Goal: Task Accomplishment & Management: Manage account settings

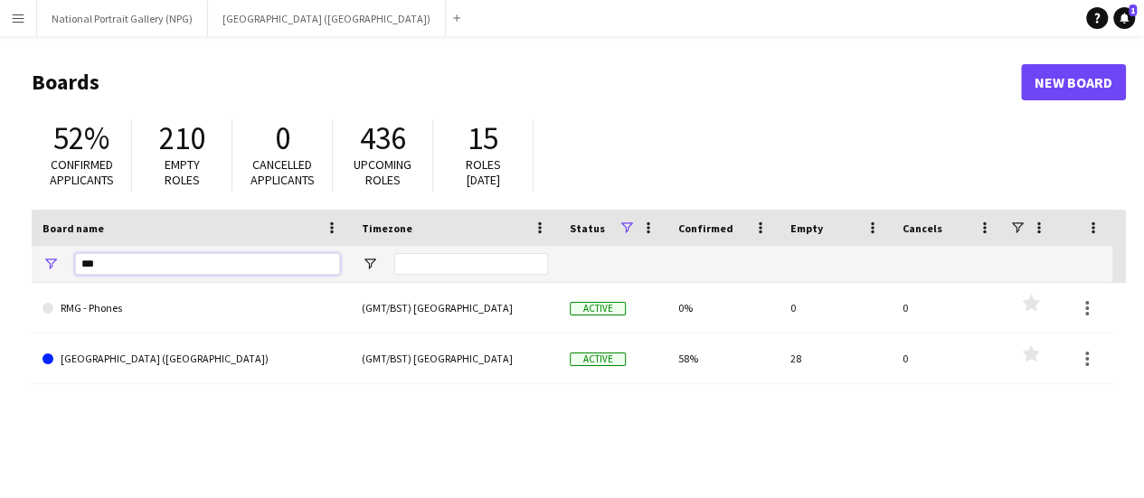
click at [191, 274] on input "***" at bounding box center [207, 264] width 265 height 22
type input "**********"
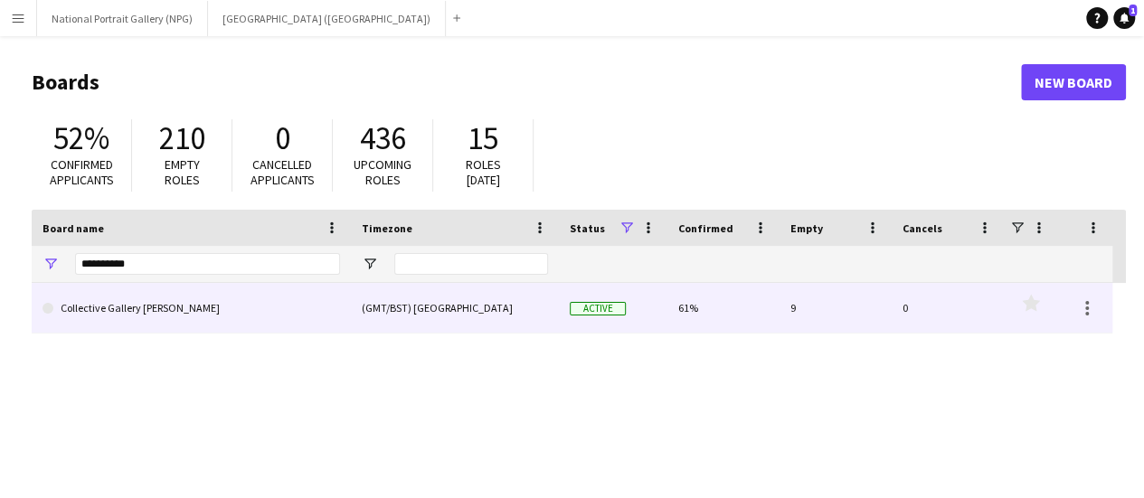
click at [169, 319] on link "Collective Gallery [PERSON_NAME]" at bounding box center [192, 308] width 298 height 51
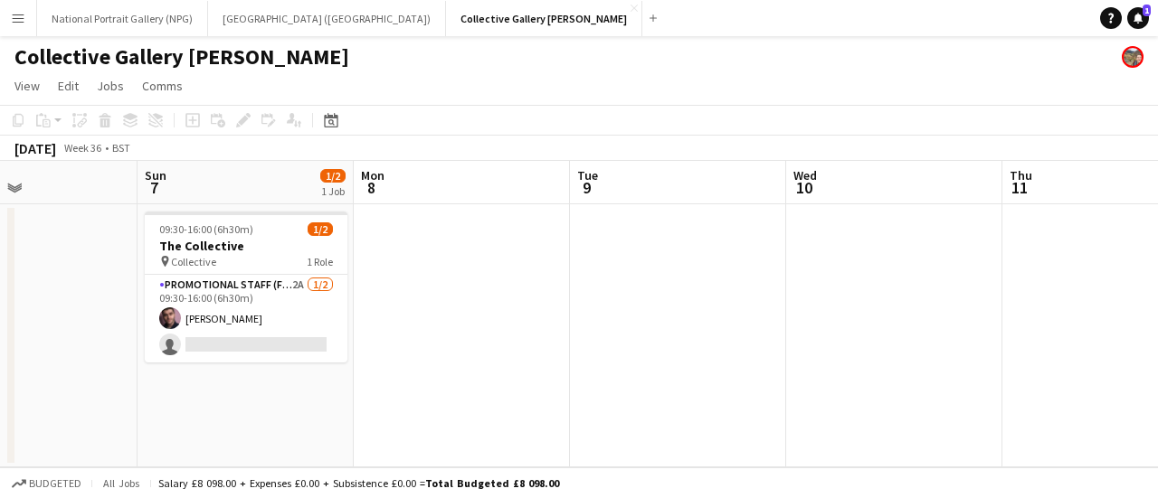
scroll to position [0, 488]
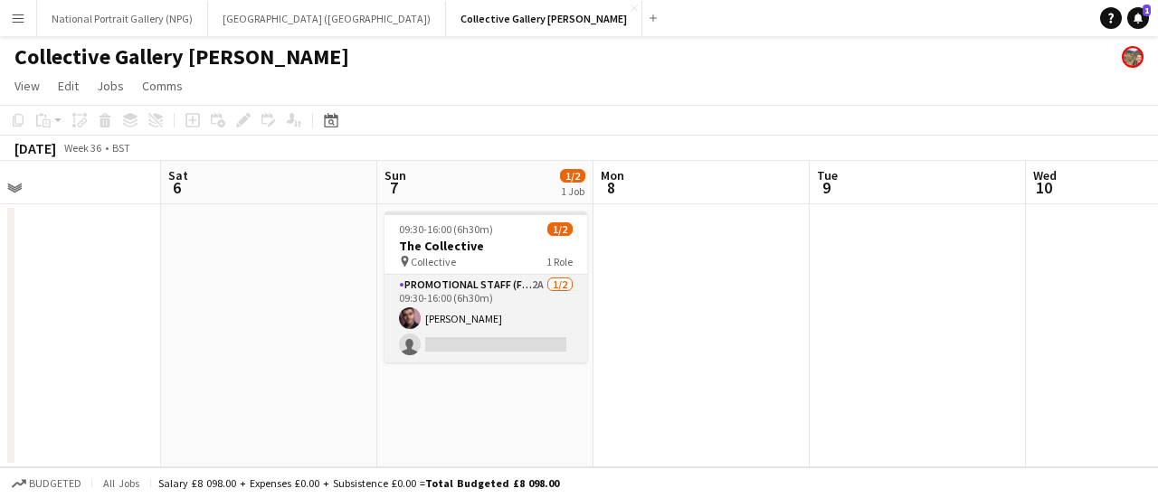
click at [490, 346] on app-card-role "Promotional Staff (Fundraiser) 2A [DATE] 09:30-16:00 (6h30m) [PERSON_NAME] sing…" at bounding box center [485, 319] width 203 height 88
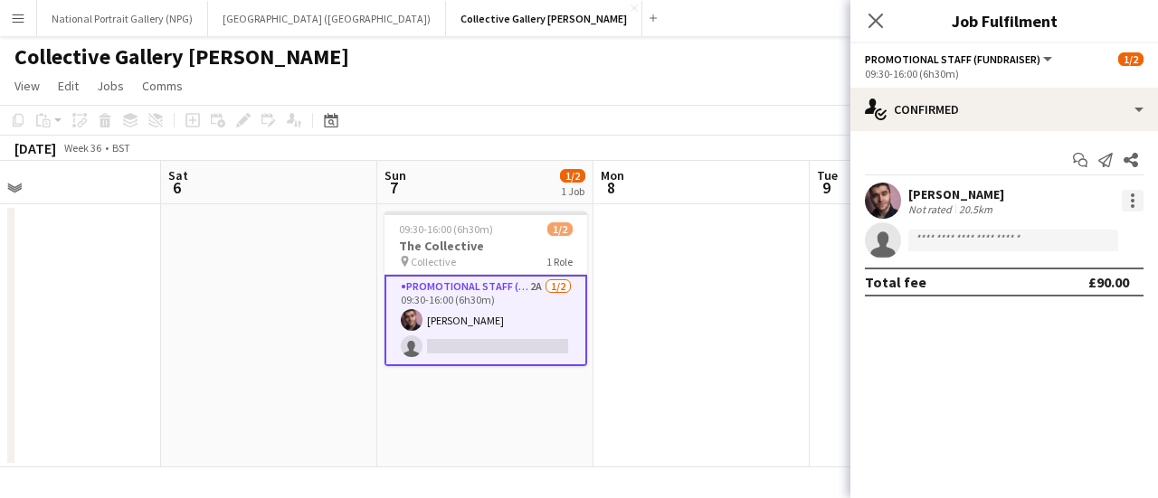
click at [1138, 204] on div at bounding box center [1133, 201] width 22 height 22
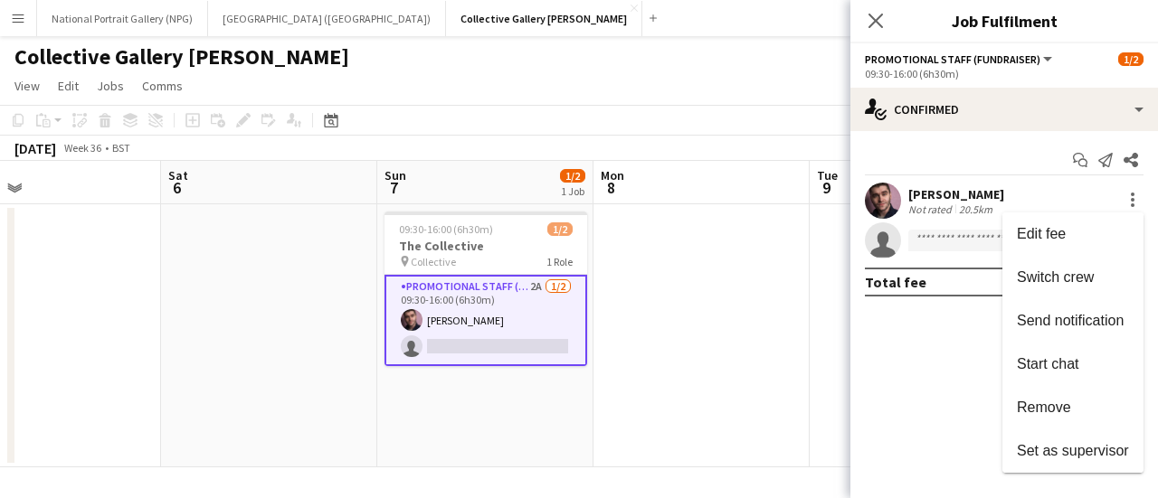
click at [912, 442] on div at bounding box center [579, 249] width 1158 height 498
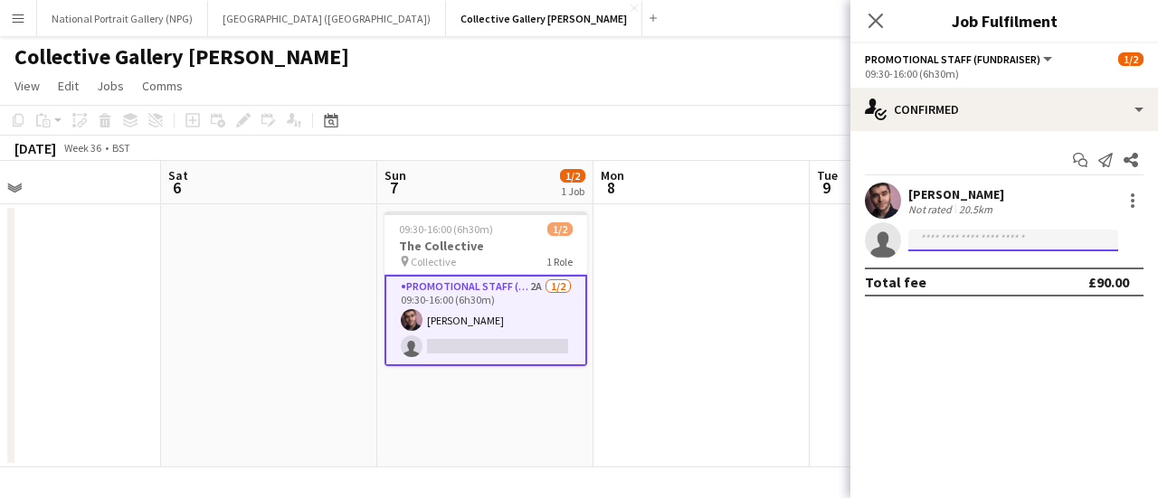
click at [1014, 247] on input at bounding box center [1013, 241] width 210 height 22
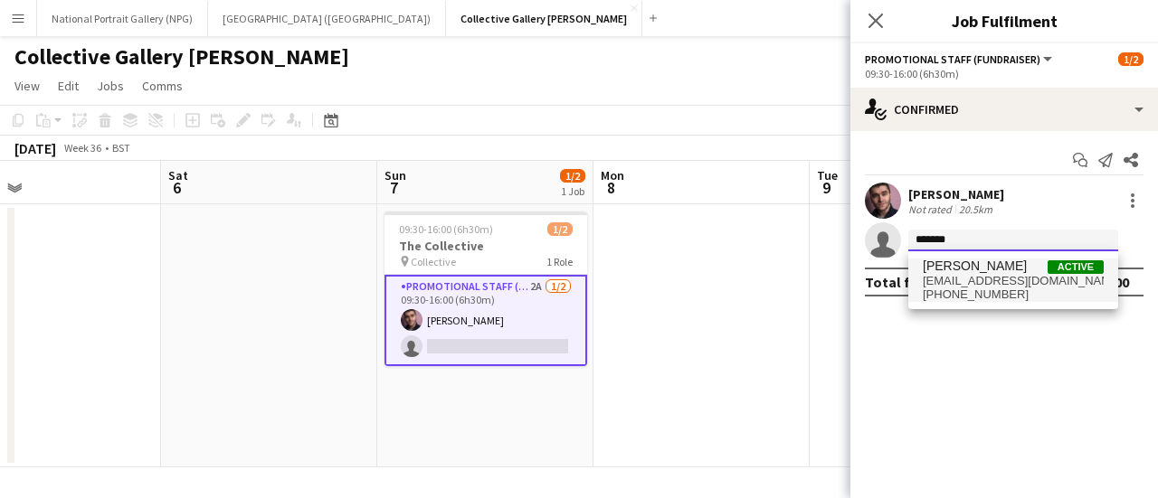
type input "*******"
click at [1018, 268] on span "[PERSON_NAME]" at bounding box center [975, 266] width 104 height 15
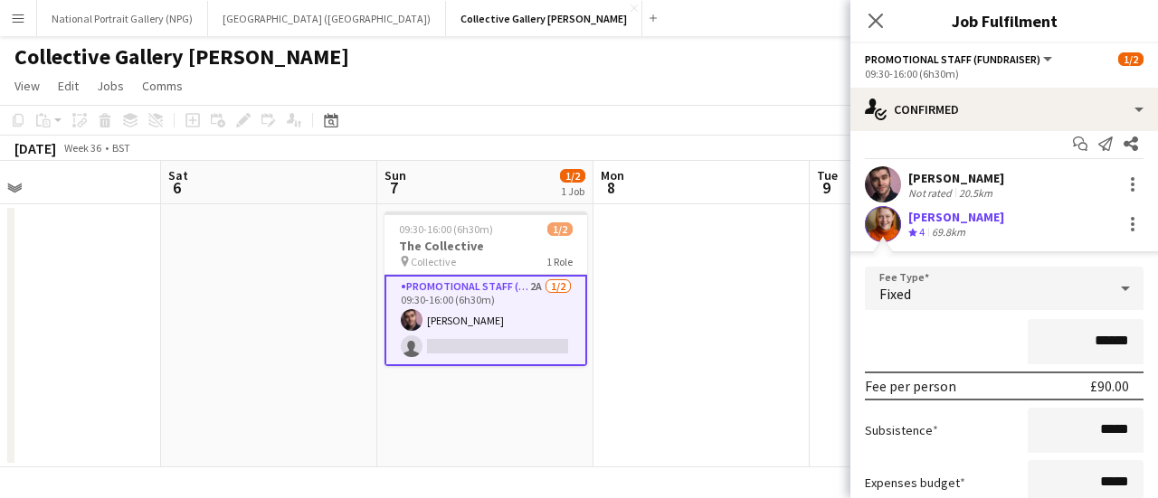
scroll to position [22, 0]
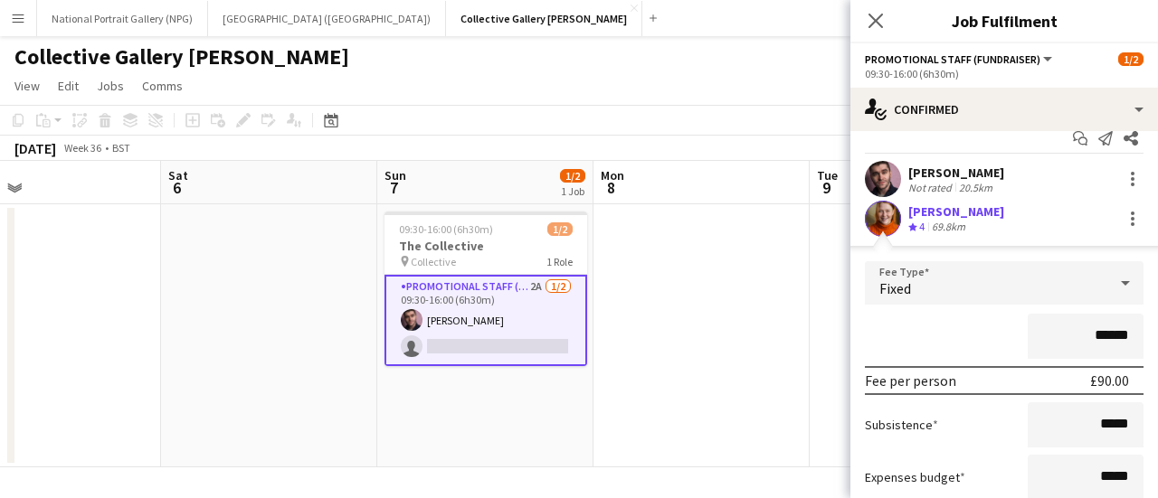
click at [1078, 267] on div "Fixed" at bounding box center [986, 282] width 242 height 43
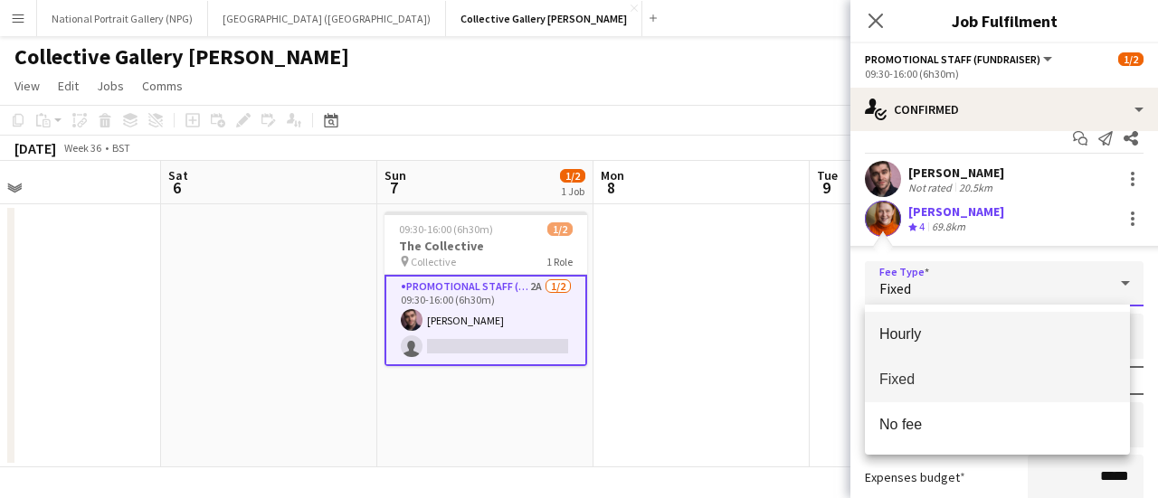
click at [952, 337] on span "Hourly" at bounding box center [997, 334] width 236 height 17
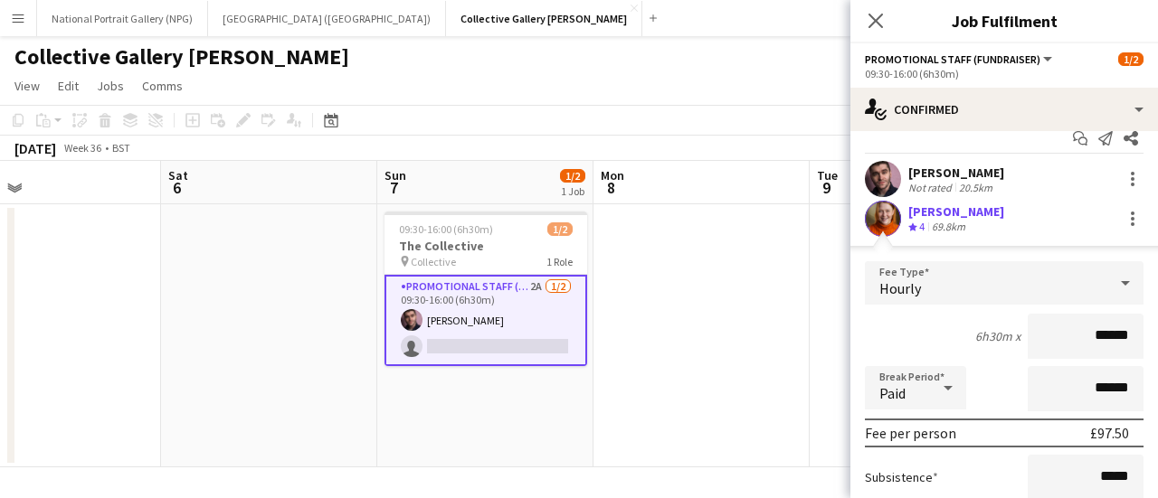
type input "******"
click at [968, 308] on form "Fee Type Hourly 6h30m x ****** Break Period Paid ****** Fee per person £97.50 S…" at bounding box center [1004, 454] width 308 height 386
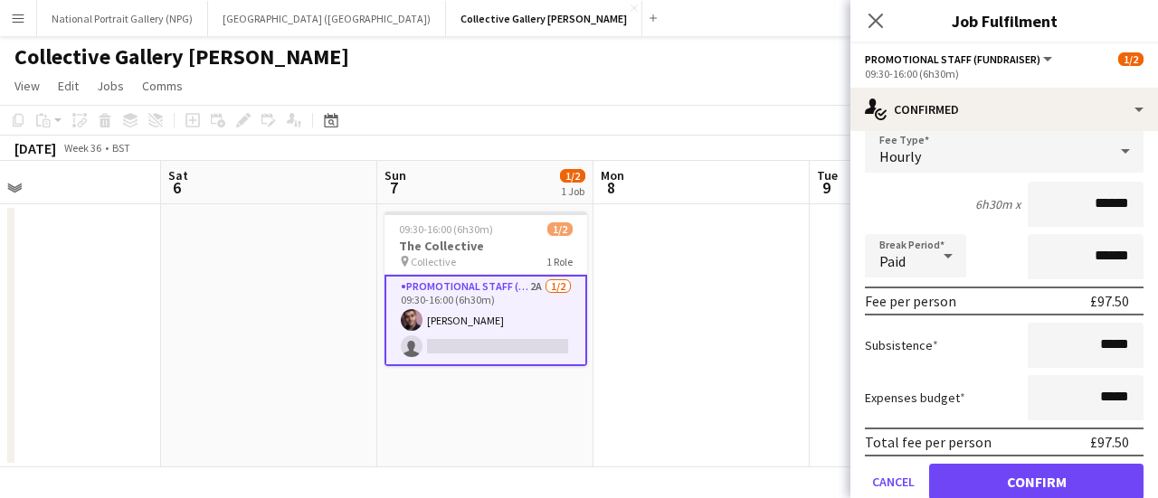
scroll to position [72, 0]
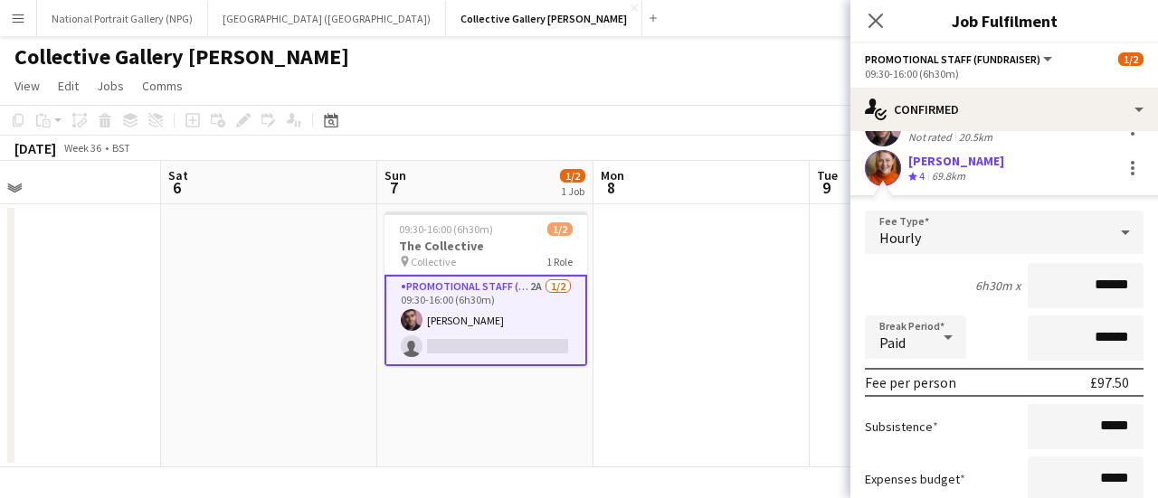
click at [1027, 248] on div "Hourly" at bounding box center [986, 232] width 242 height 43
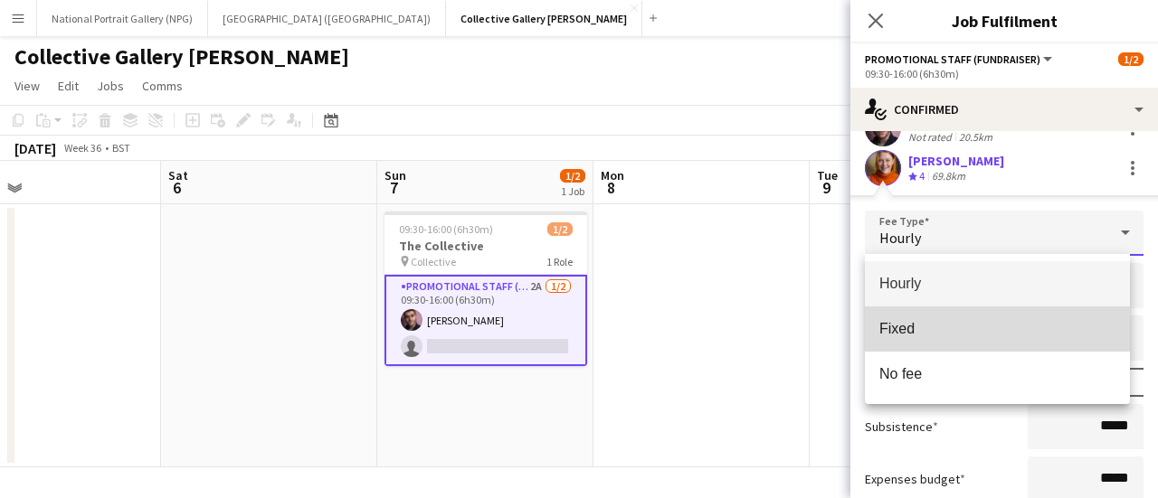
click at [966, 350] on mat-option "Fixed" at bounding box center [997, 329] width 265 height 45
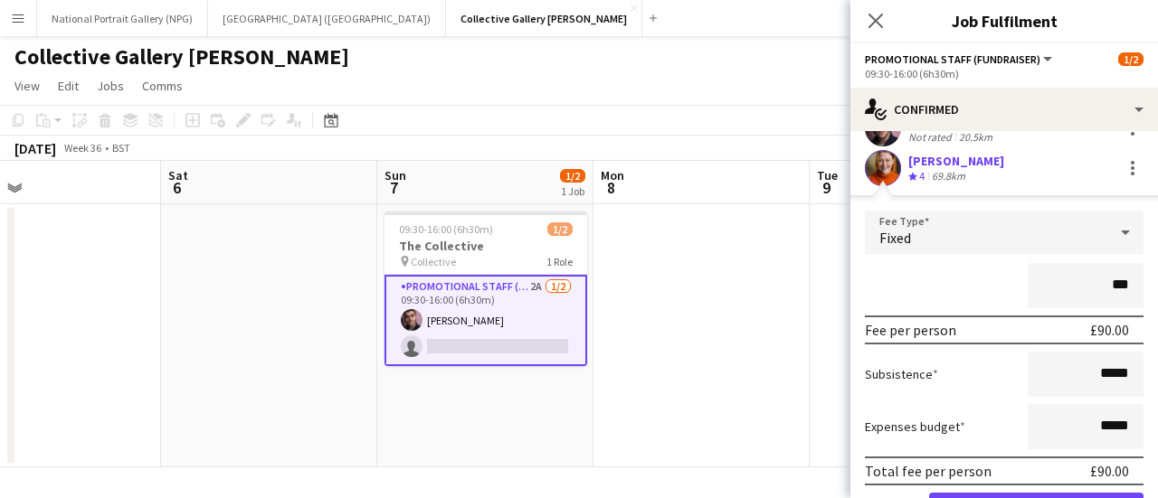
type input "**"
type input "****"
click at [888, 252] on div "Fixed" at bounding box center [986, 232] width 242 height 43
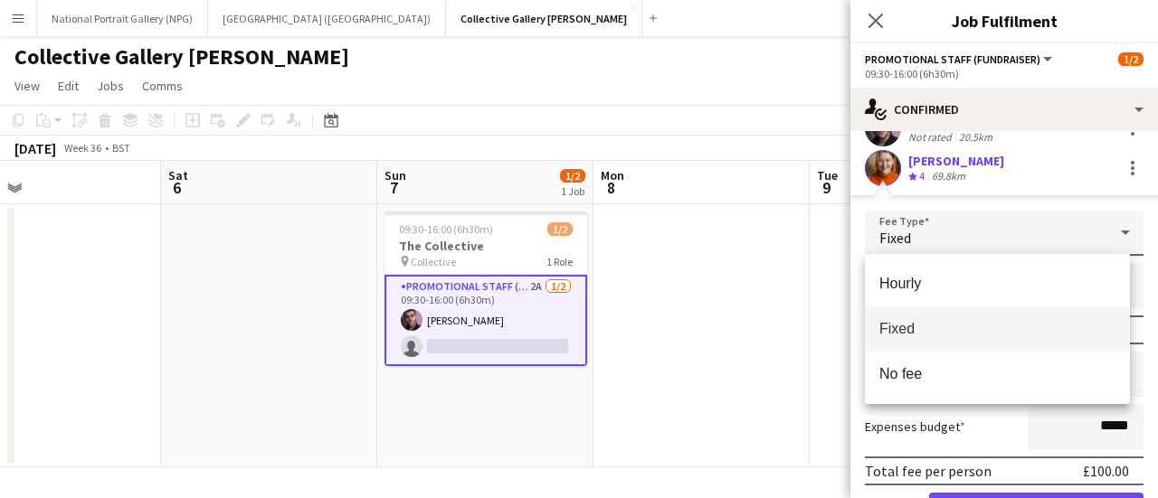
click at [789, 355] on div at bounding box center [579, 249] width 1158 height 498
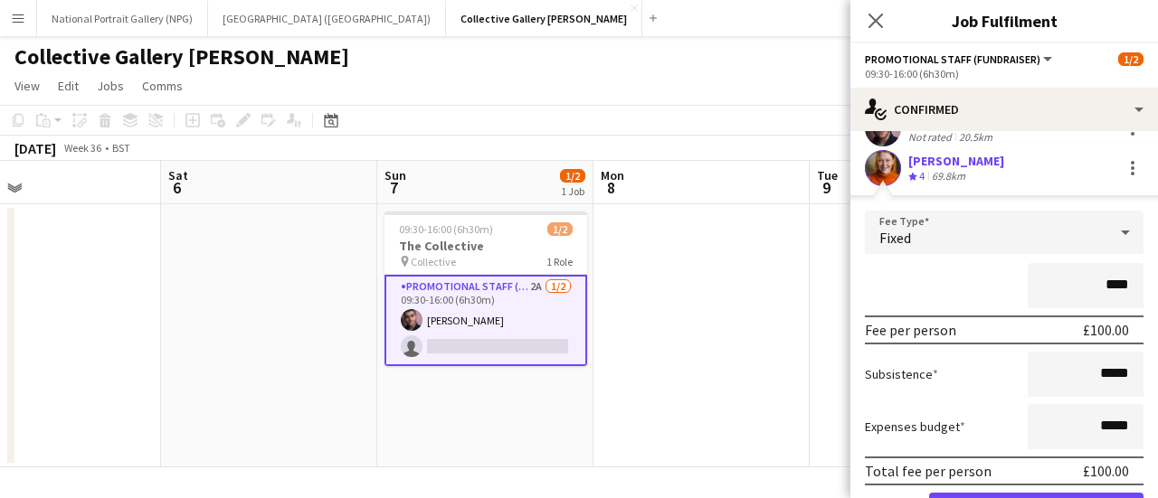
click at [980, 267] on div "****" at bounding box center [1004, 285] width 279 height 45
click at [892, 299] on div "****" at bounding box center [1004, 285] width 279 height 45
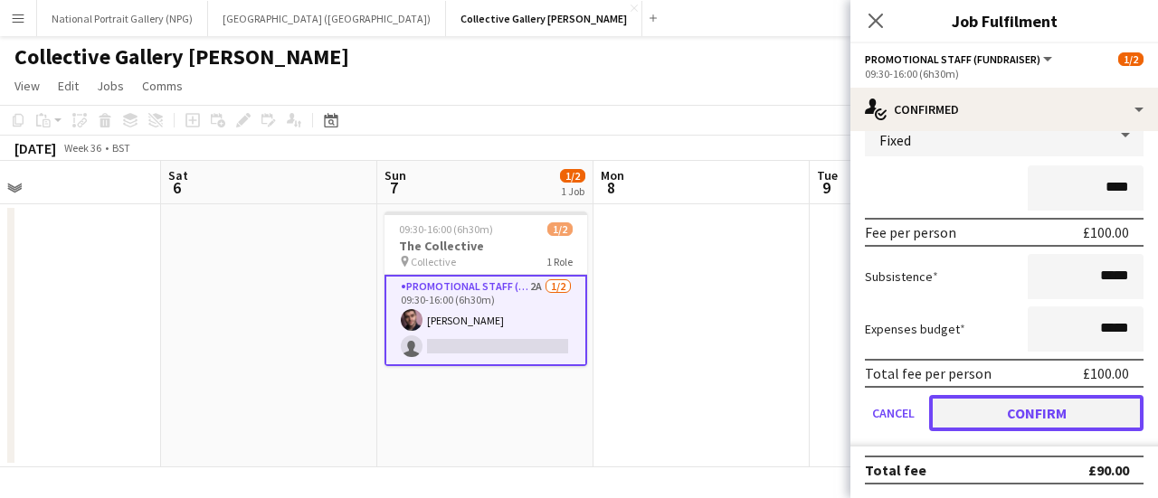
click at [981, 410] on button "Confirm" at bounding box center [1036, 413] width 214 height 36
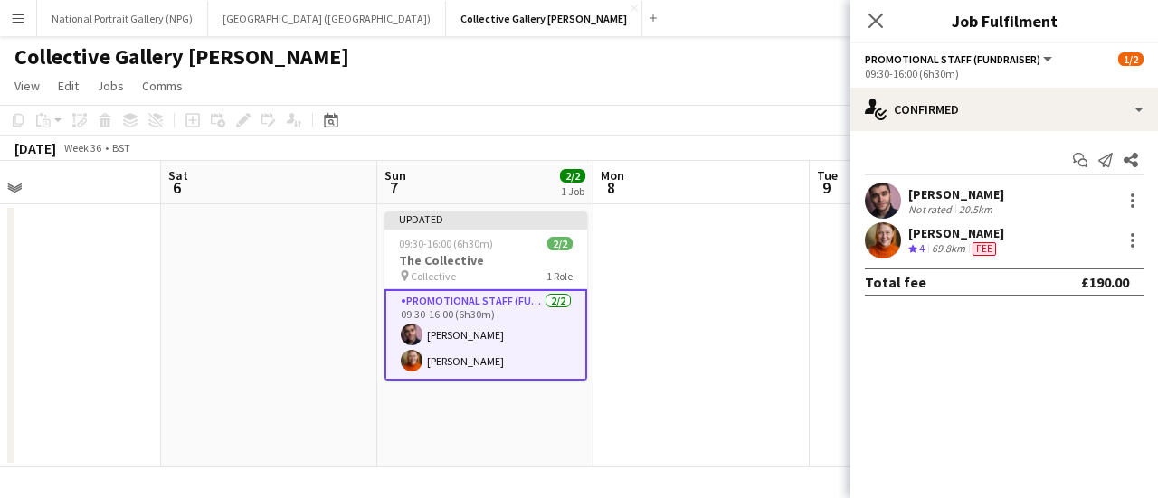
scroll to position [0, 0]
click at [734, 332] on app-date-cell at bounding box center [701, 335] width 216 height 263
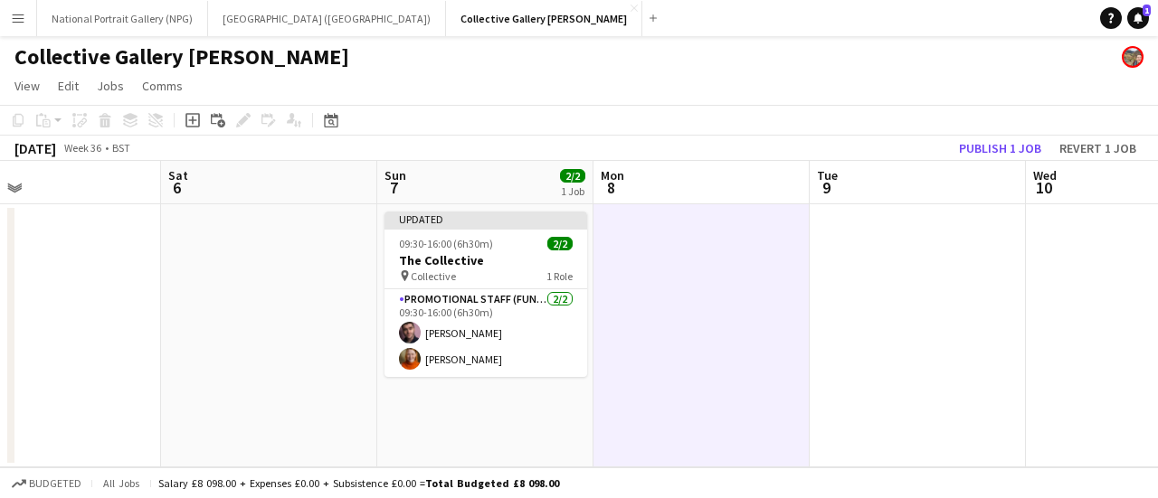
click at [682, 81] on app-page-menu "View Day view expanded Day view collapsed Month view Date picker Jump to [DATE]…" at bounding box center [579, 88] width 1158 height 34
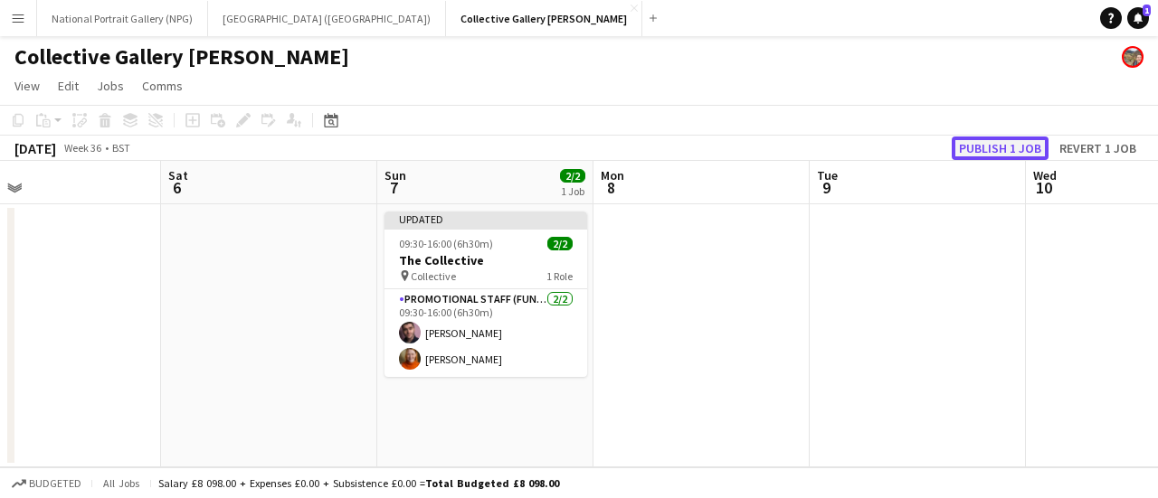
click at [982, 147] on button "Publish 1 job" at bounding box center [999, 149] width 97 height 24
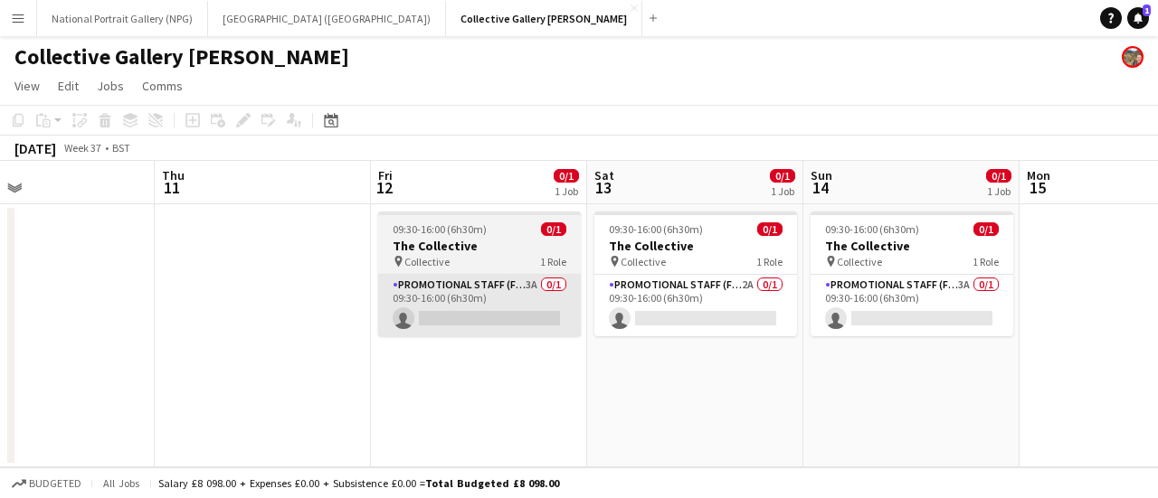
scroll to position [0, 493]
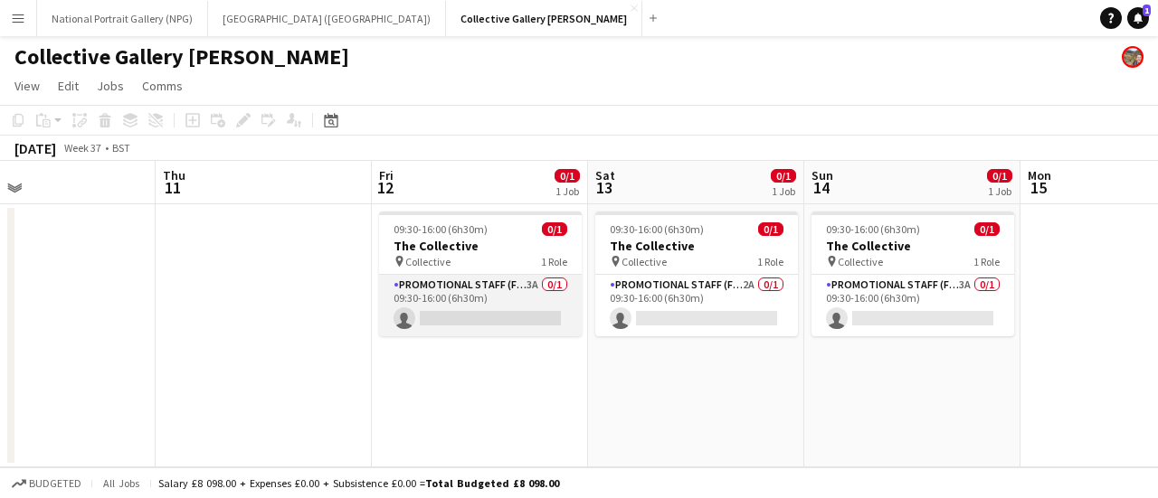
click at [544, 308] on app-card-role "Promotional Staff (Fundraiser) 3A 0/1 09:30-16:00 (6h30m) single-neutral-actions" at bounding box center [480, 306] width 203 height 62
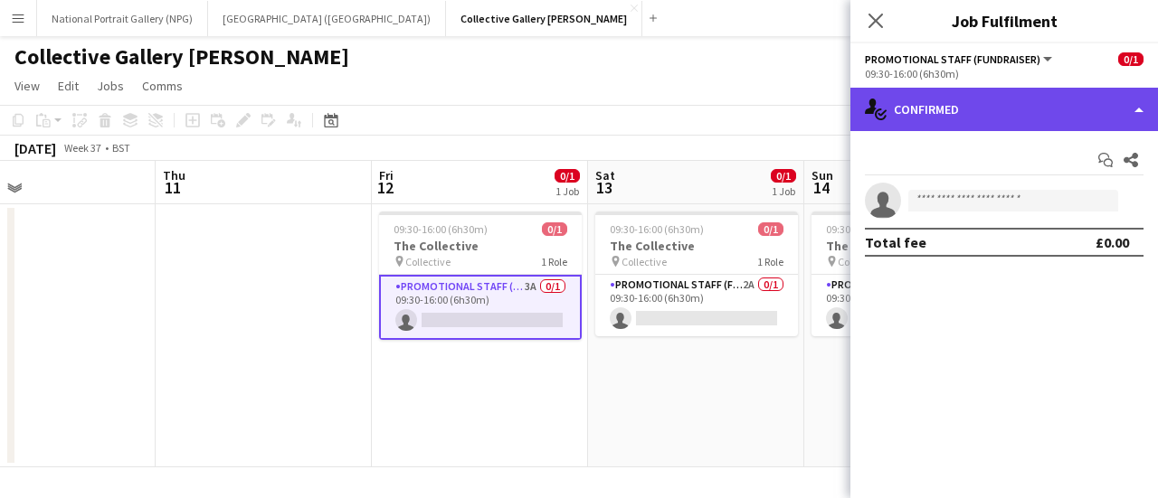
click at [1064, 102] on div "single-neutral-actions-check-2 Confirmed" at bounding box center [1004, 109] width 308 height 43
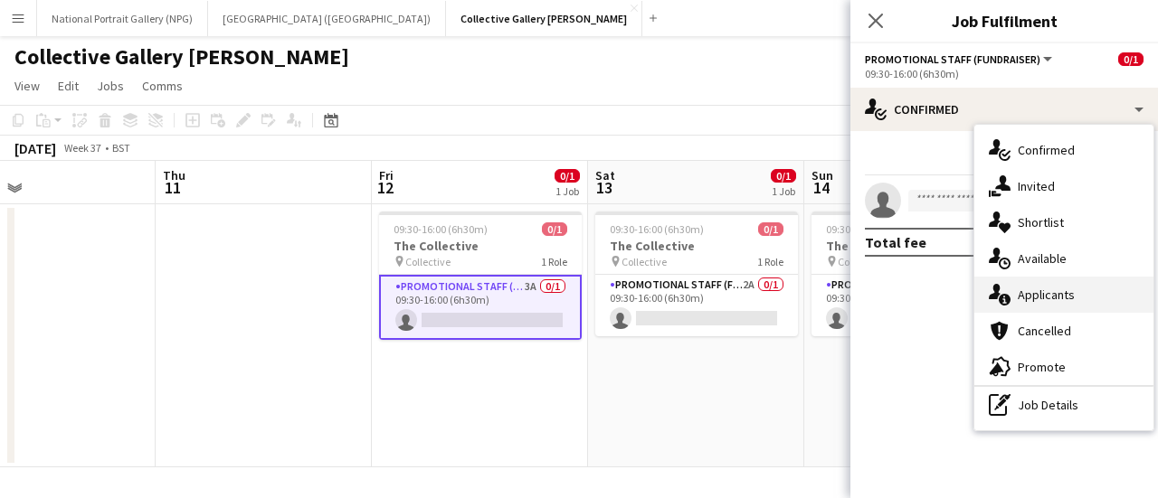
click at [1022, 282] on div "single-neutral-actions-information Applicants" at bounding box center [1063, 295] width 179 height 36
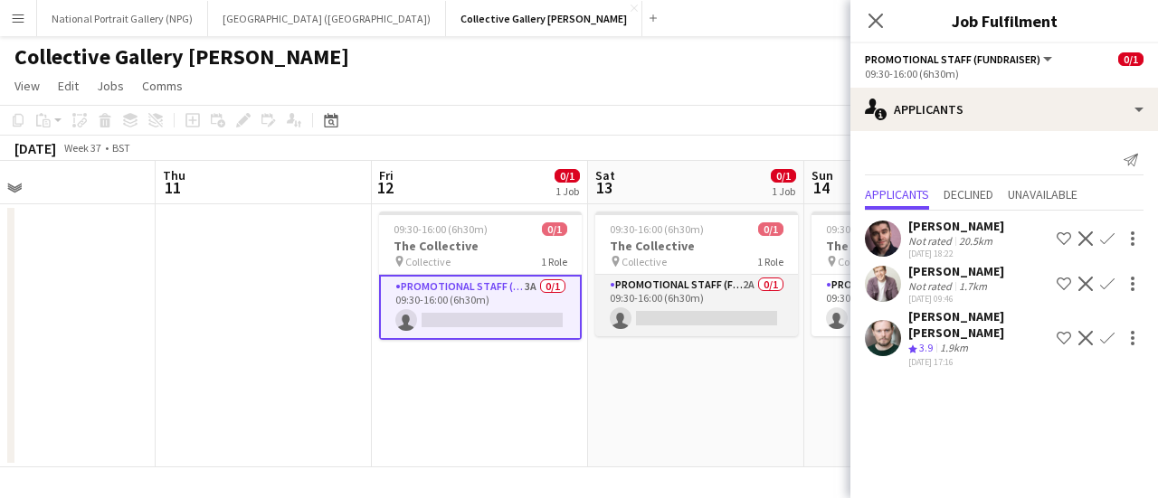
click at [716, 325] on app-card-role "Promotional Staff (Fundraiser) 2A 0/1 09:30-16:00 (6h30m) single-neutral-actions" at bounding box center [696, 306] width 203 height 62
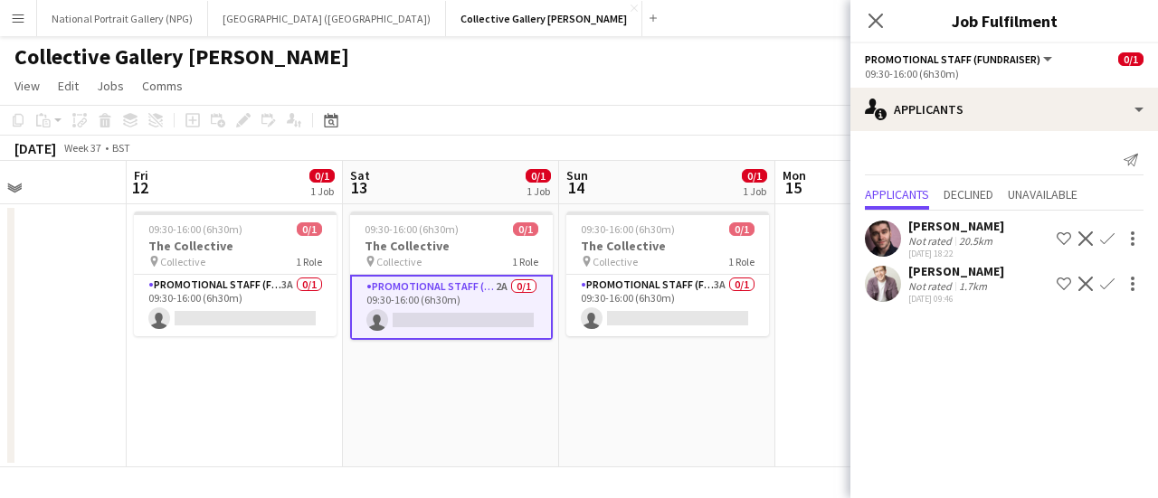
scroll to position [0, 785]
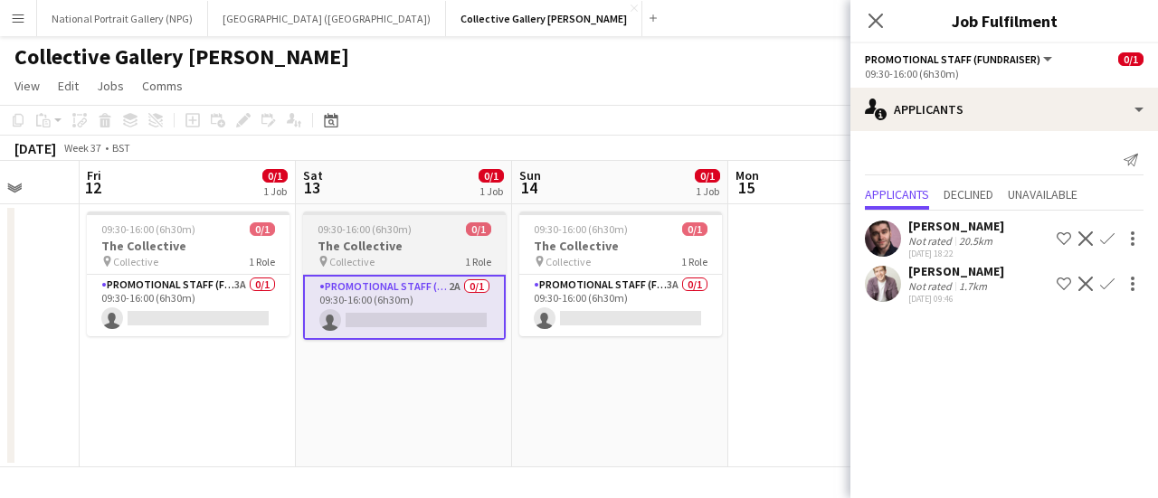
click at [716, 325] on app-card-role "Promotional Staff (Fundraiser) 3A 0/1 09:30-16:00 (6h30m) single-neutral-actions" at bounding box center [620, 306] width 203 height 62
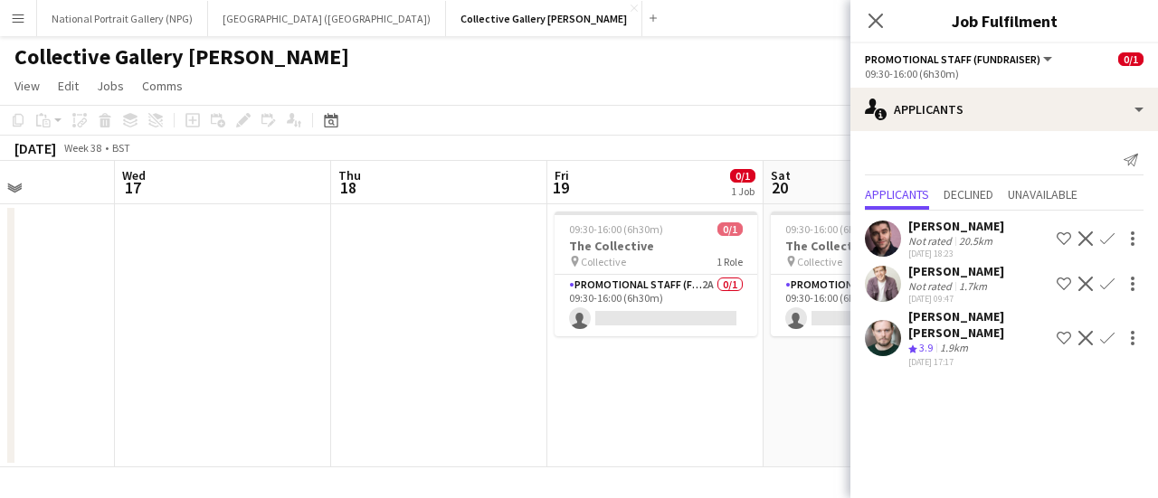
click at [702, 330] on app-card-role "Promotional Staff (Fundraiser) 2A 0/1 09:30-16:00 (6h30m) single-neutral-actions" at bounding box center [655, 306] width 203 height 62
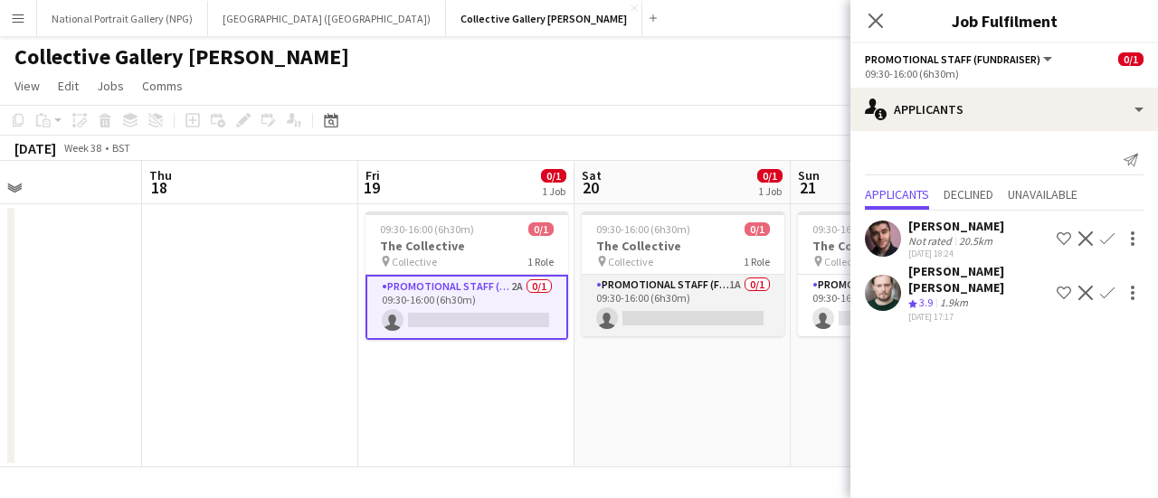
click at [699, 330] on app-card-role "Promotional Staff (Fundraiser) 1A 0/1 09:30-16:00 (6h30m) single-neutral-actions" at bounding box center [683, 306] width 203 height 62
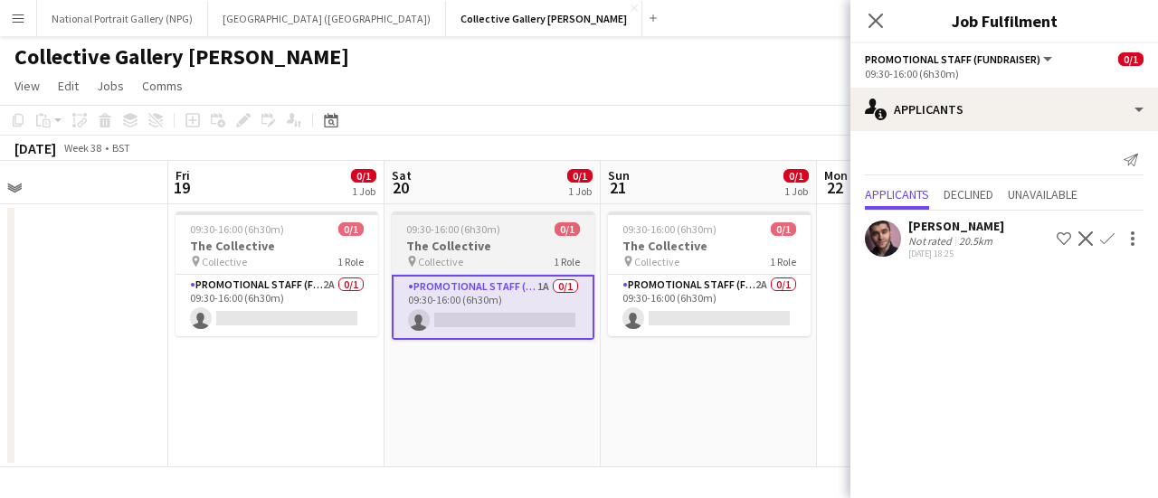
click at [699, 330] on app-card-role "Promotional Staff (Fundraiser) 2A 0/1 09:30-16:00 (6h30m) single-neutral-actions" at bounding box center [709, 306] width 203 height 62
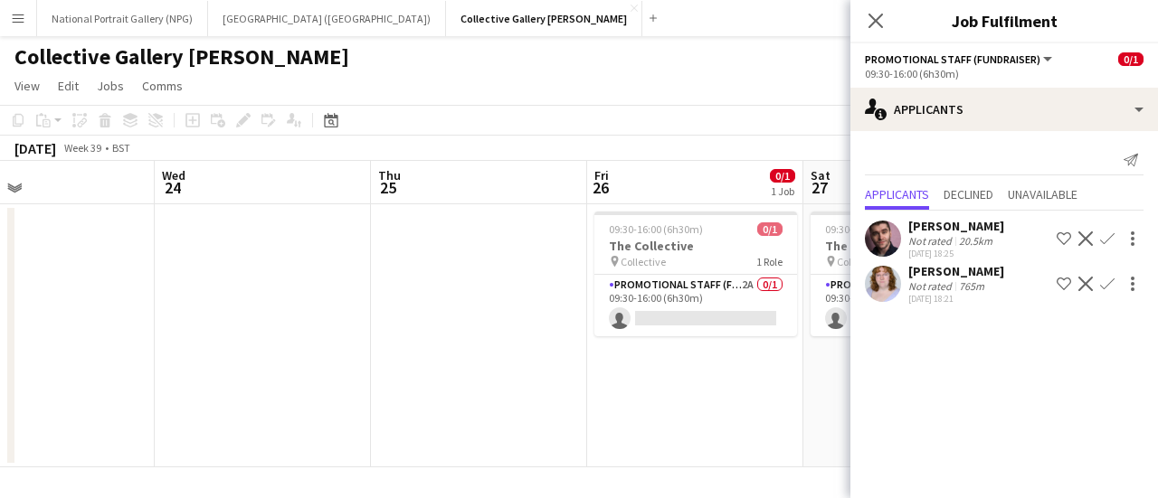
scroll to position [0, 709]
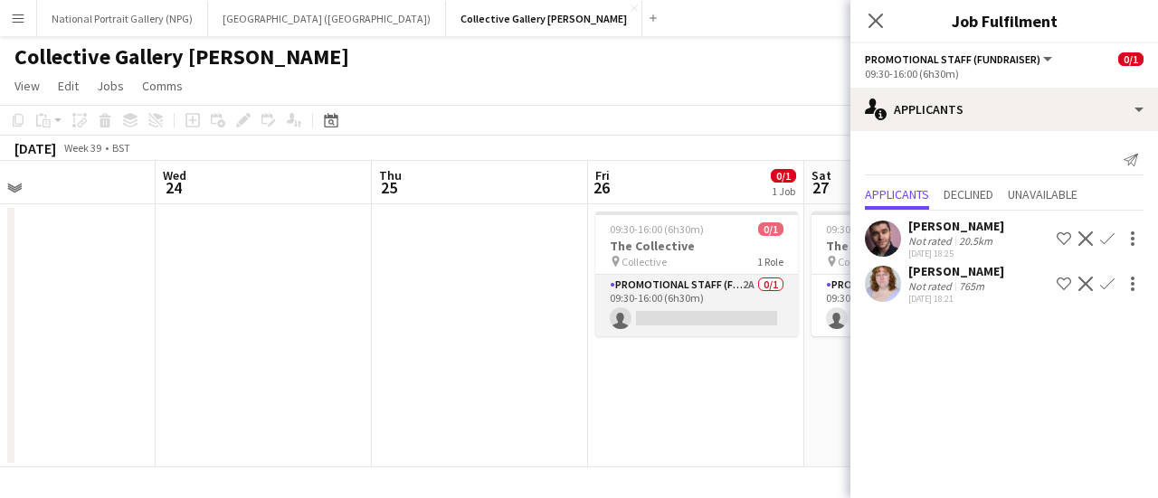
click at [698, 330] on app-card-role "Promotional Staff (Fundraiser) 2A 0/1 09:30-16:00 (6h30m) single-neutral-actions" at bounding box center [696, 306] width 203 height 62
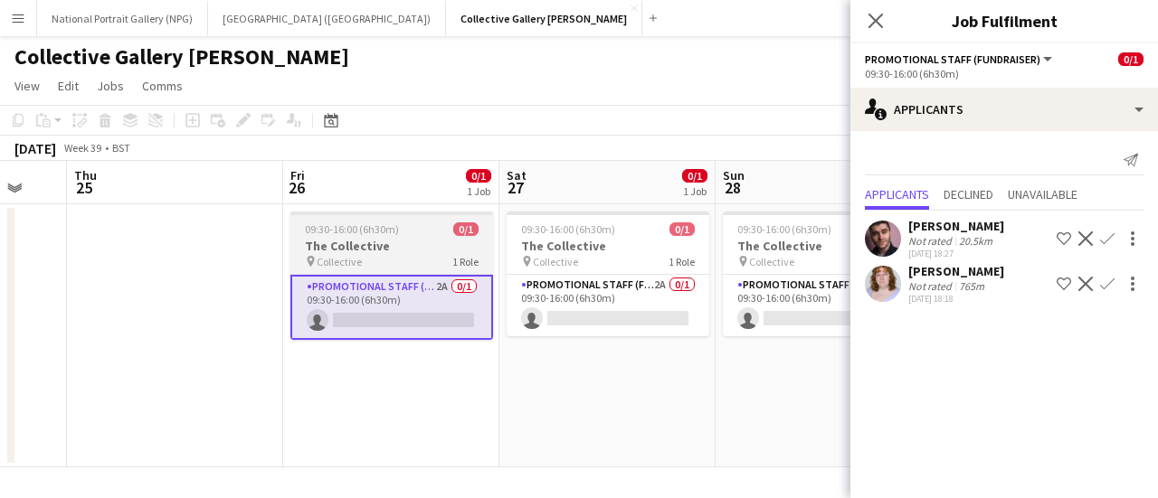
scroll to position [0, 595]
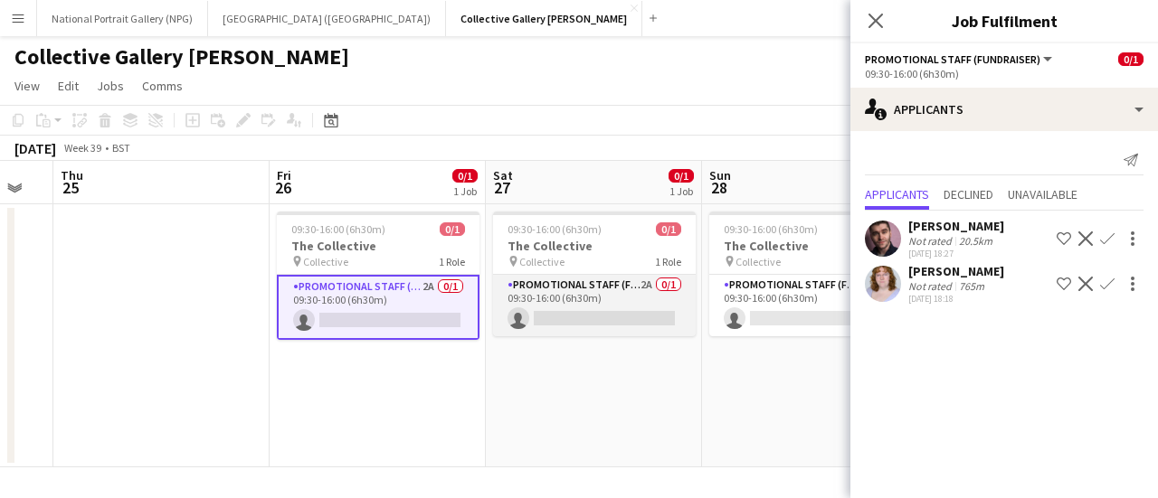
click at [598, 312] on app-card-role "Promotional Staff (Fundraiser) 2A 0/1 09:30-16:00 (6h30m) single-neutral-actions" at bounding box center [594, 306] width 203 height 62
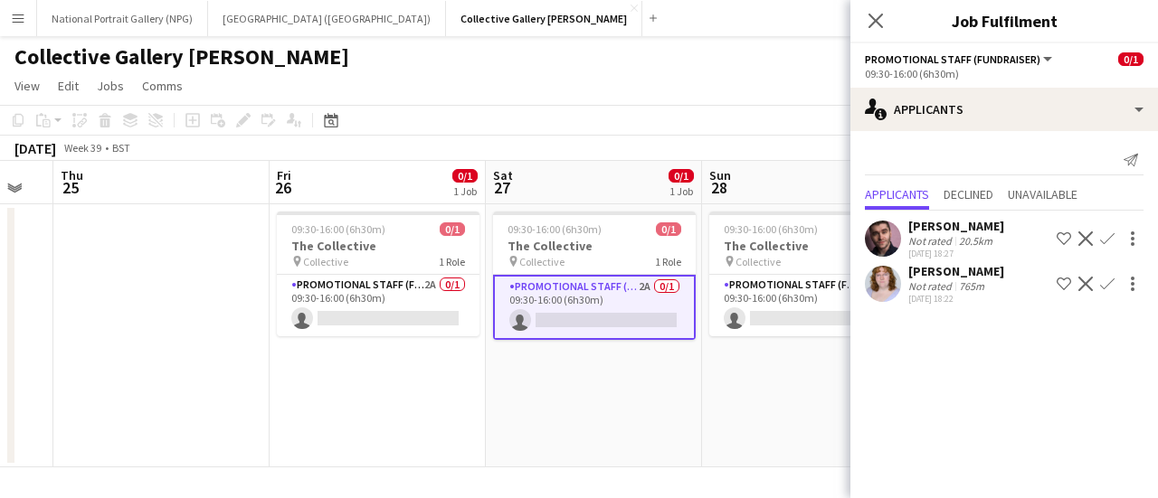
scroll to position [0, 720]
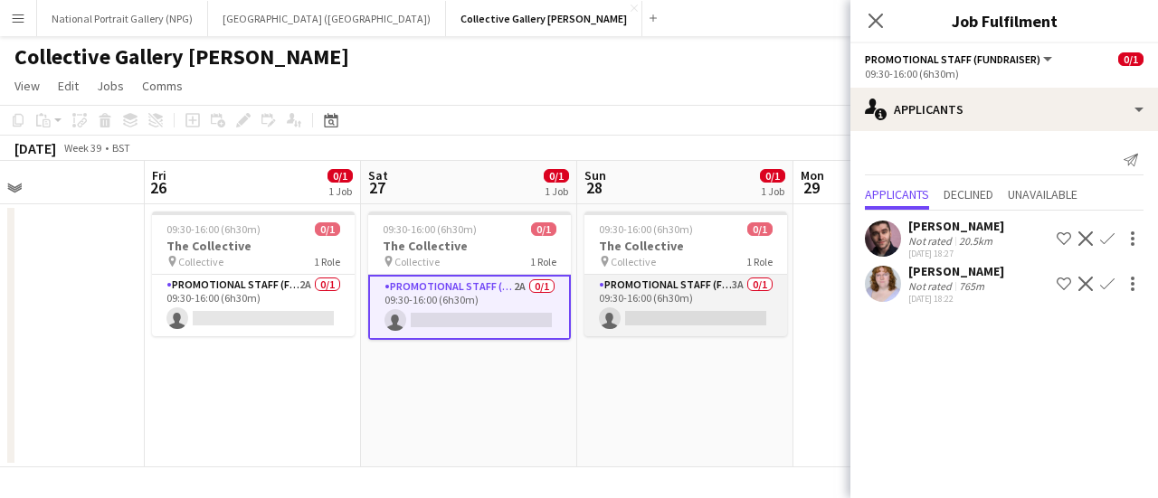
click at [671, 312] on app-card-role "Promotional Staff (Fundraiser) 3A 0/1 09:30-16:00 (6h30m) single-neutral-actions" at bounding box center [685, 306] width 203 height 62
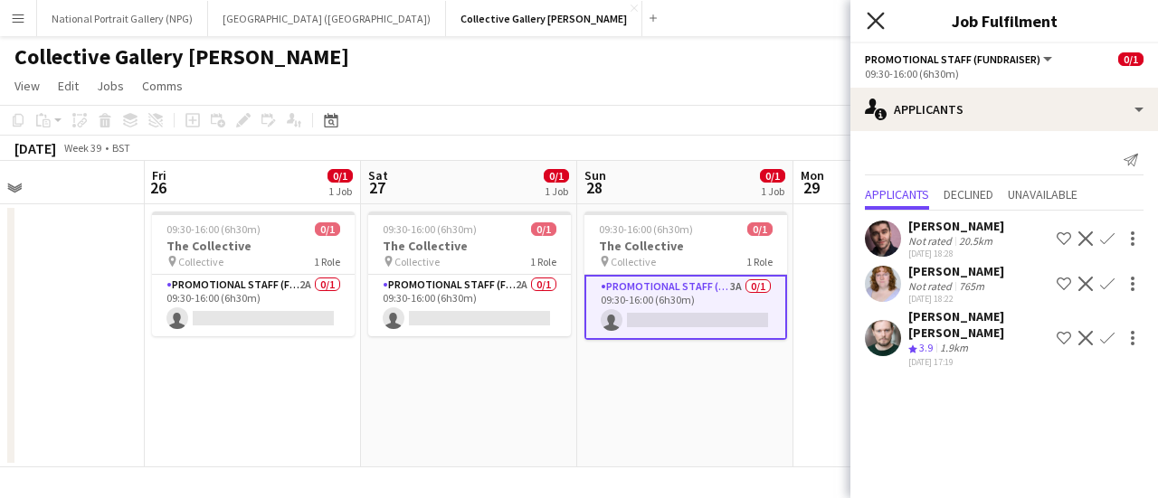
click at [875, 25] on icon "Close pop-in" at bounding box center [874, 20] width 17 height 17
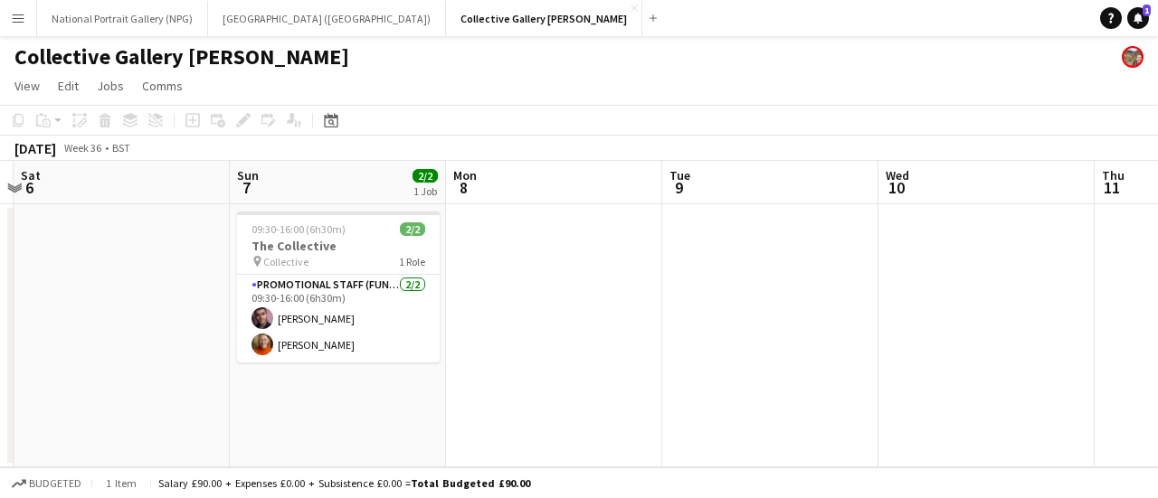
scroll to position [0, 399]
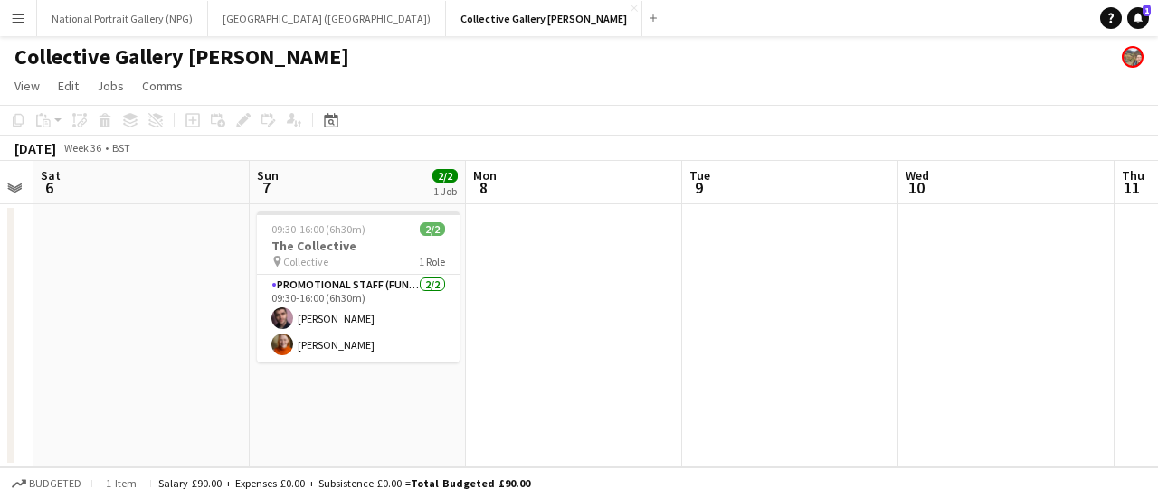
click at [726, 64] on div "Collective Gallery [PERSON_NAME]" at bounding box center [579, 53] width 1158 height 34
